Goal: Task Accomplishment & Management: Use online tool/utility

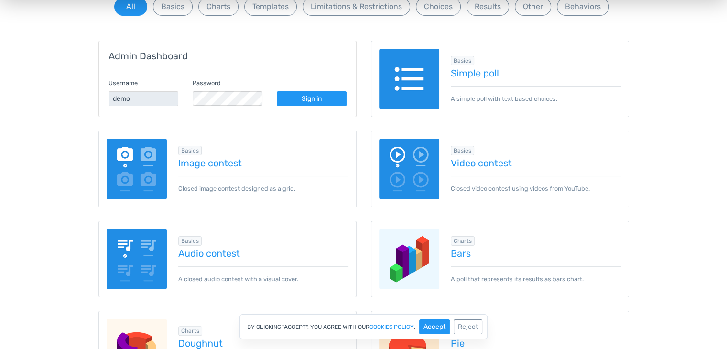
scroll to position [127, 0]
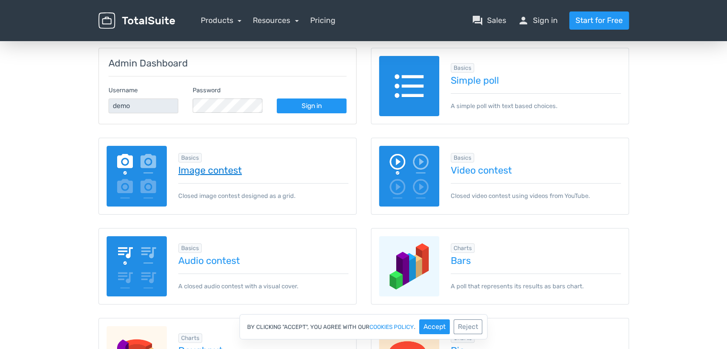
click at [217, 167] on link "Image contest" at bounding box center [263, 170] width 170 height 11
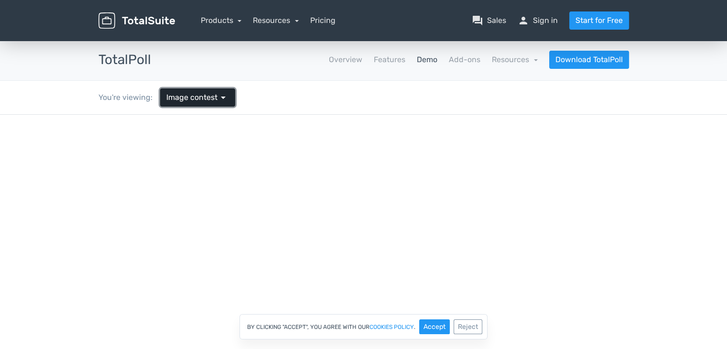
click at [196, 98] on span "Image contest" at bounding box center [191, 97] width 51 height 11
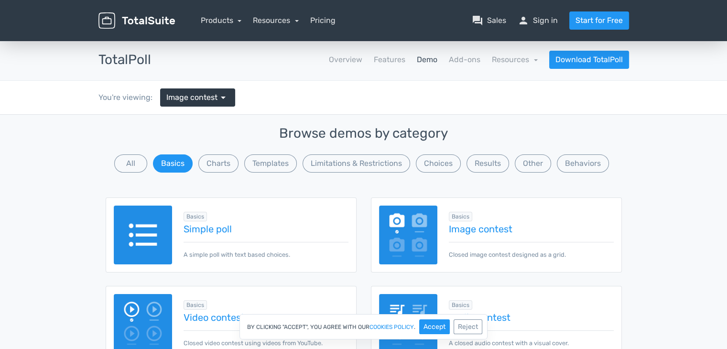
click at [273, 98] on div "You're viewing: Image contest arrow_drop_down" at bounding box center [363, 97] width 545 height 33
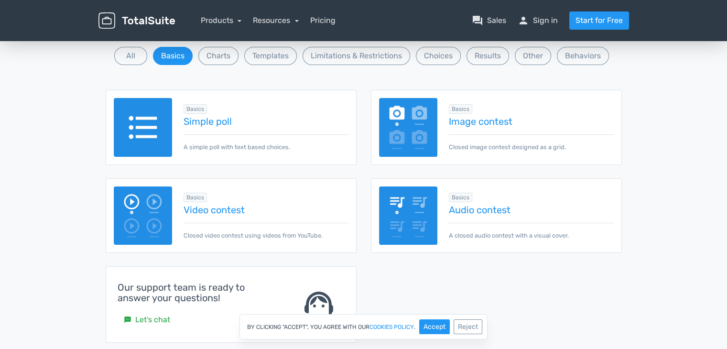
scroll to position [127, 0]
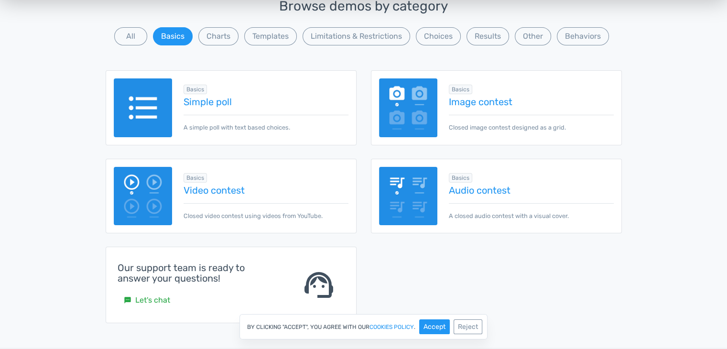
click at [401, 100] on img at bounding box center [408, 107] width 59 height 59
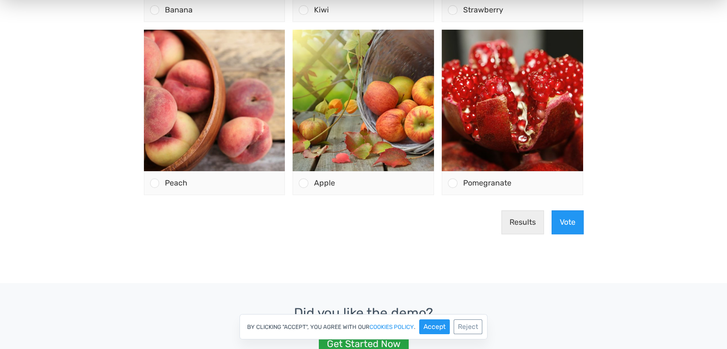
scroll to position [245, 0]
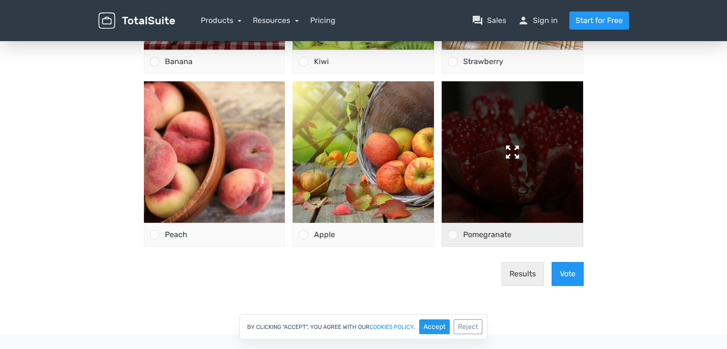
click at [530, 201] on img at bounding box center [512, 151] width 141 height 141
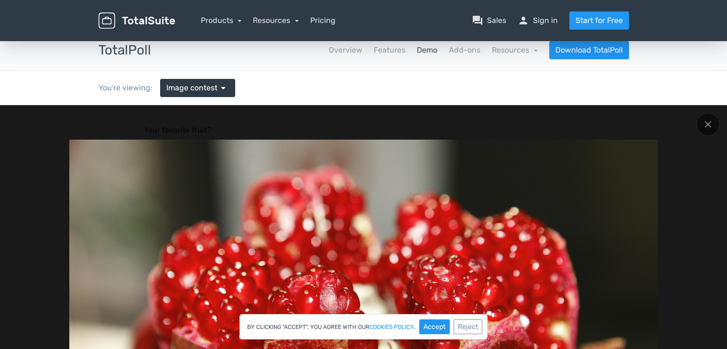
scroll to position [0, 0]
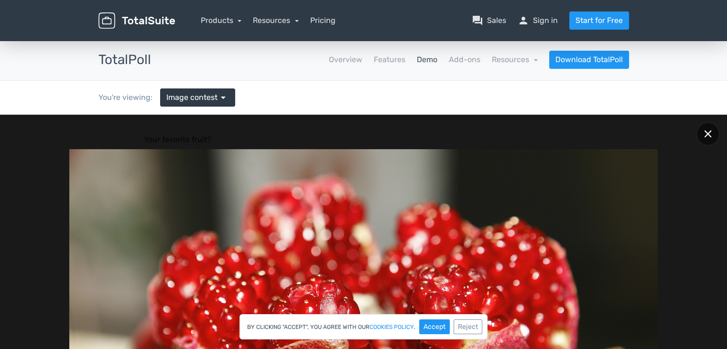
click at [703, 133] on div at bounding box center [707, 133] width 23 height 23
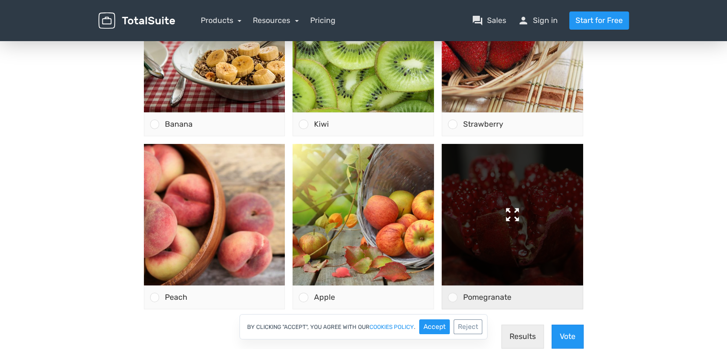
scroll to position [382, 0]
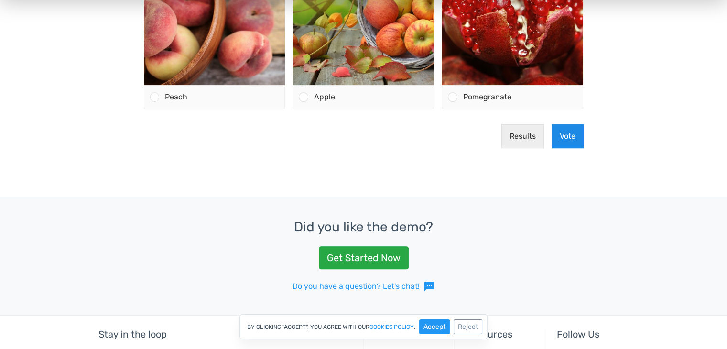
click at [570, 141] on button "Vote" at bounding box center [567, 136] width 32 height 24
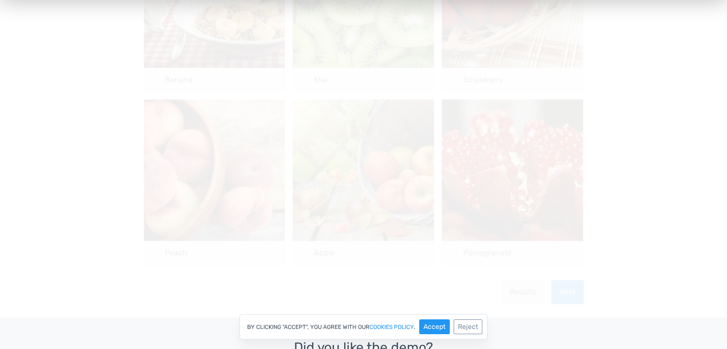
scroll to position [255, 0]
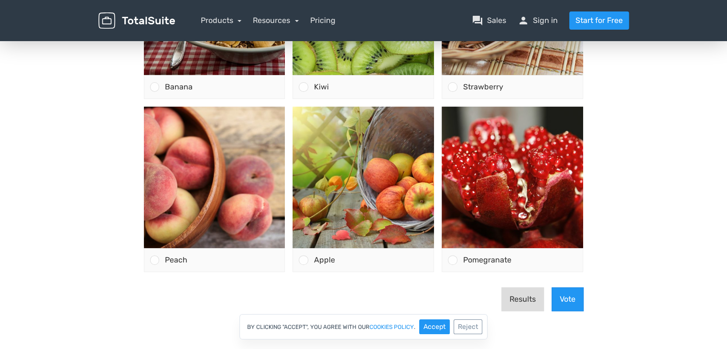
click at [519, 303] on button "Results" at bounding box center [522, 299] width 43 height 24
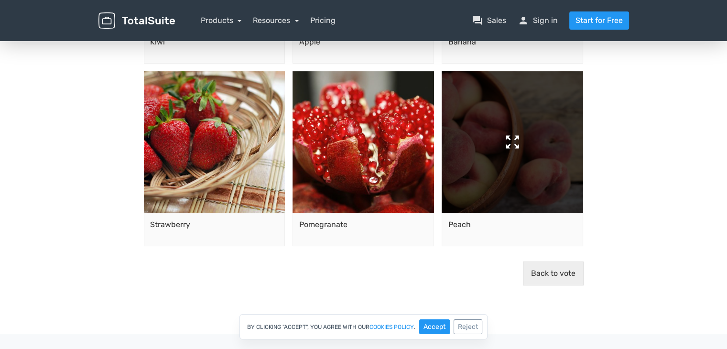
scroll to position [382, 0]
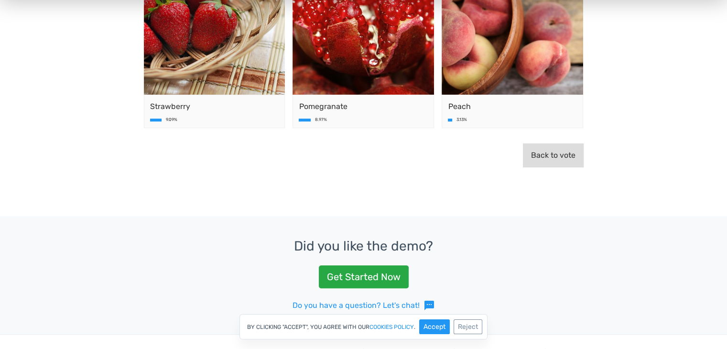
click at [552, 156] on button "Back to vote" at bounding box center [553, 155] width 61 height 24
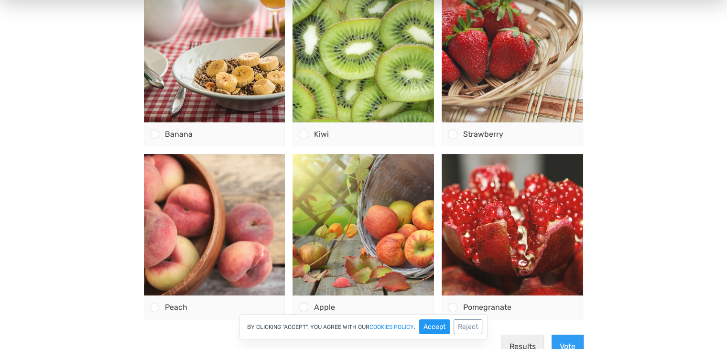
scroll to position [0, 0]
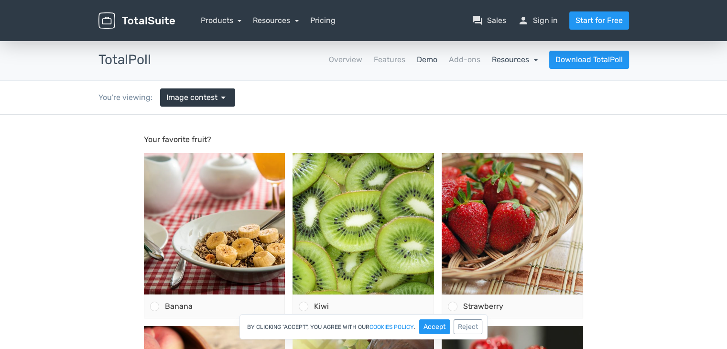
click at [530, 58] on link "Resources" at bounding box center [515, 59] width 46 height 9
click at [465, 57] on link "Add-ons" at bounding box center [465, 59] width 32 height 11
